Goal: Information Seeking & Learning: Learn about a topic

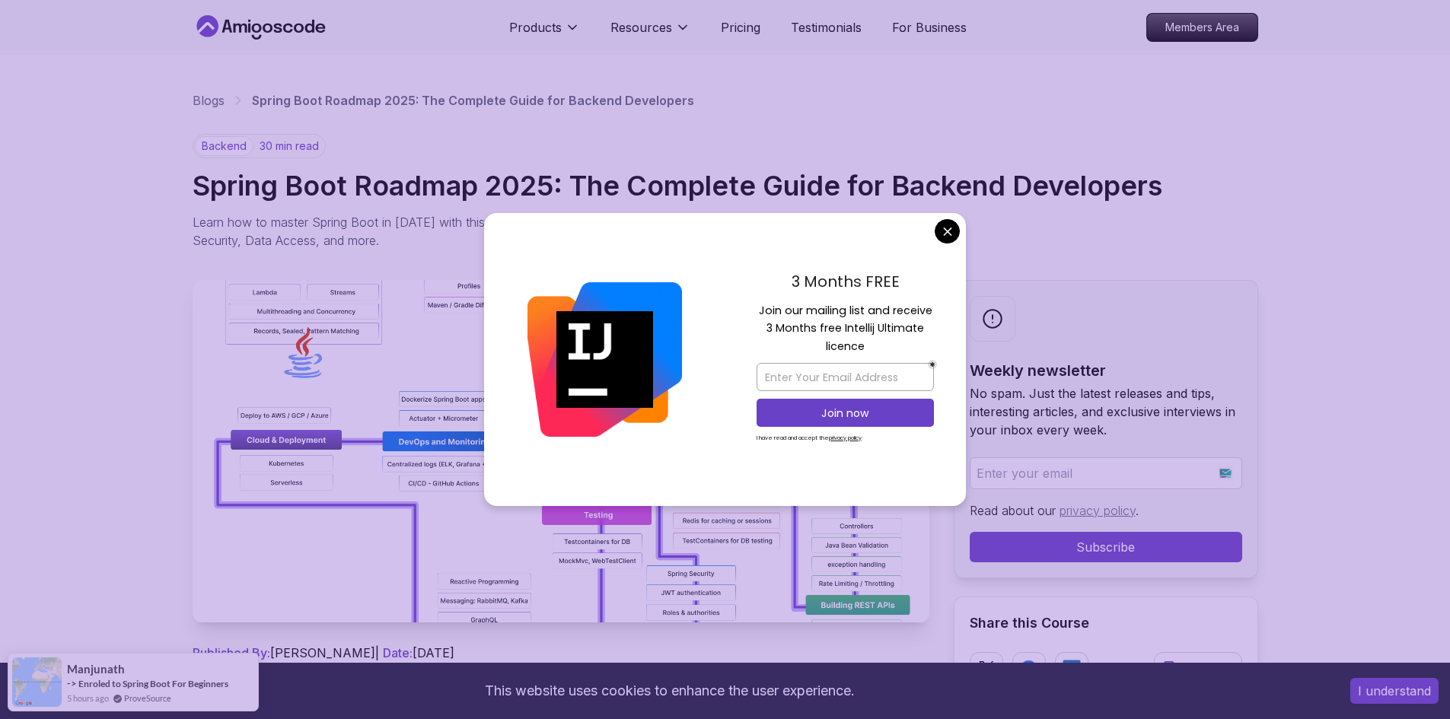
scroll to position [2132, 0]
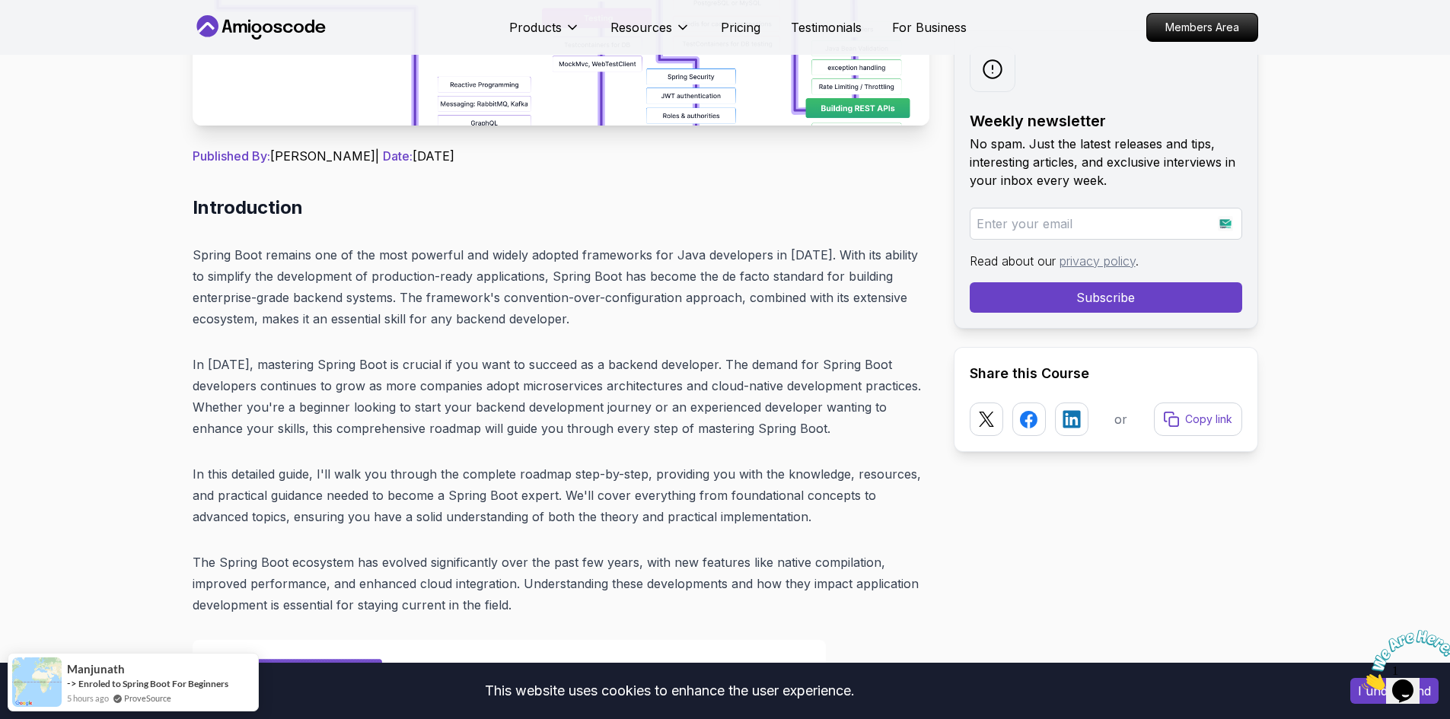
scroll to position [228, 0]
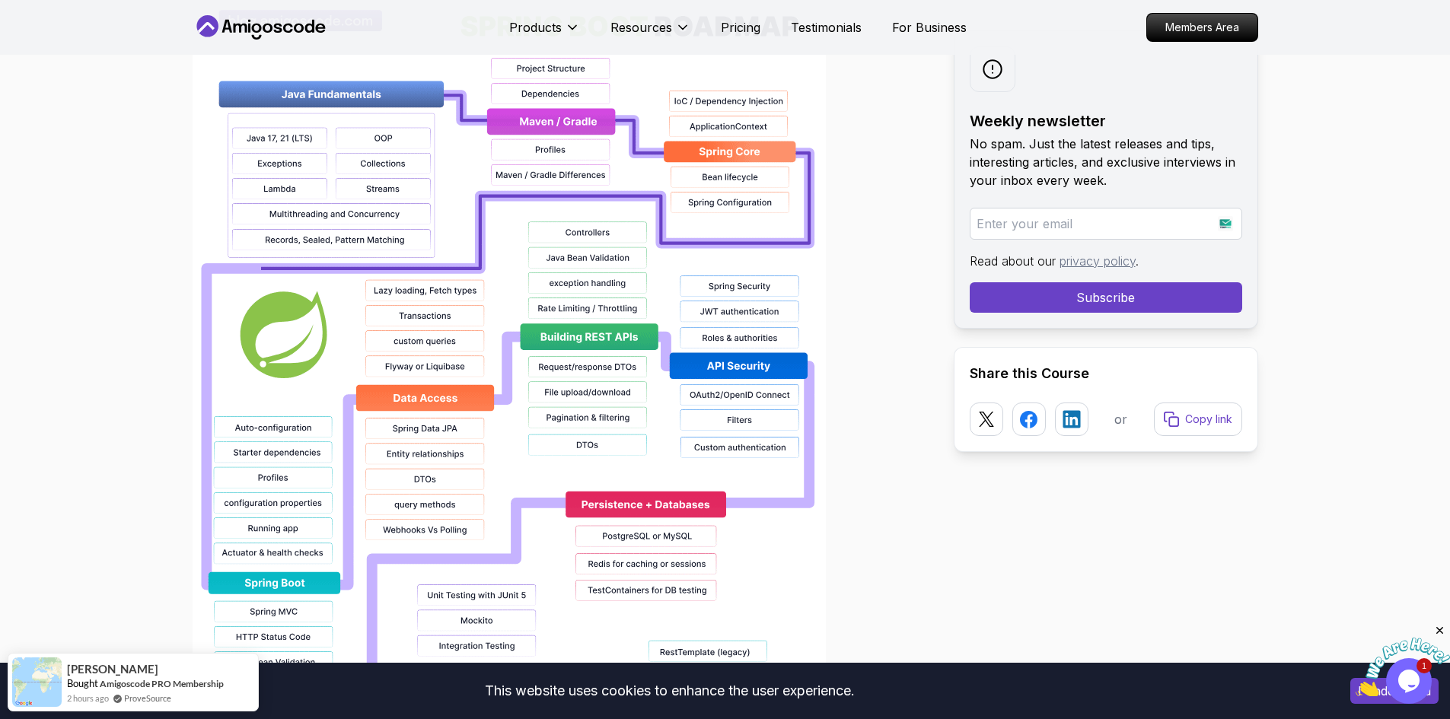
scroll to position [1142, 0]
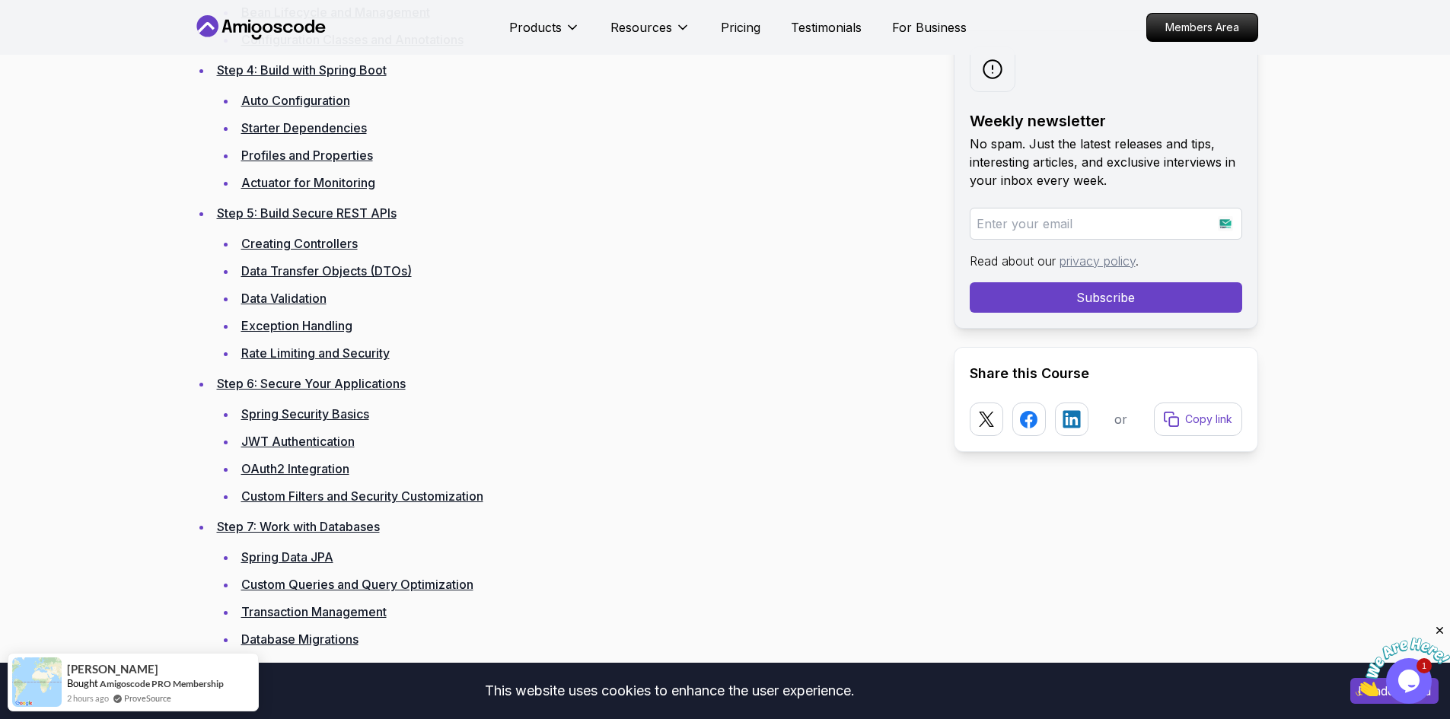
click at [330, 334] on li "Exception Handling" at bounding box center [583, 325] width 693 height 21
click at [332, 326] on link "Exception Handling" at bounding box center [296, 325] width 111 height 15
